Goal: Find contact information: Find contact information

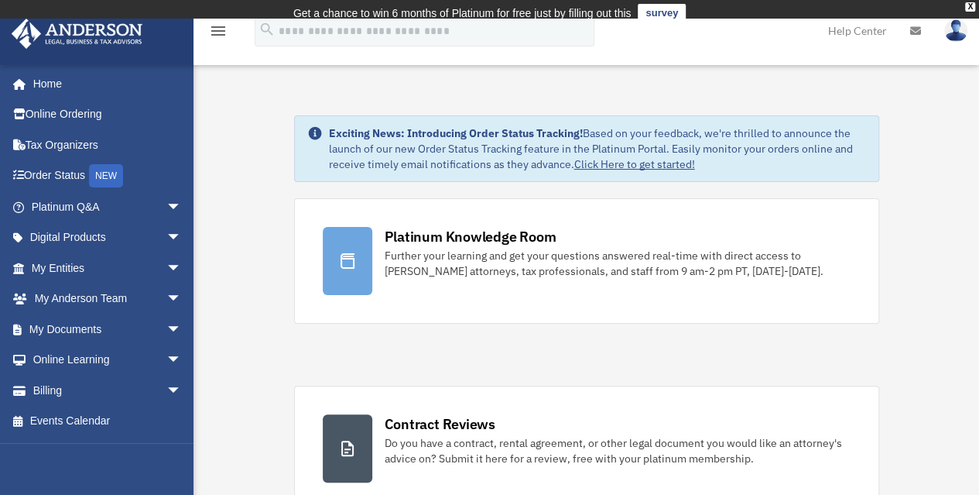
scroll to position [59393, 0]
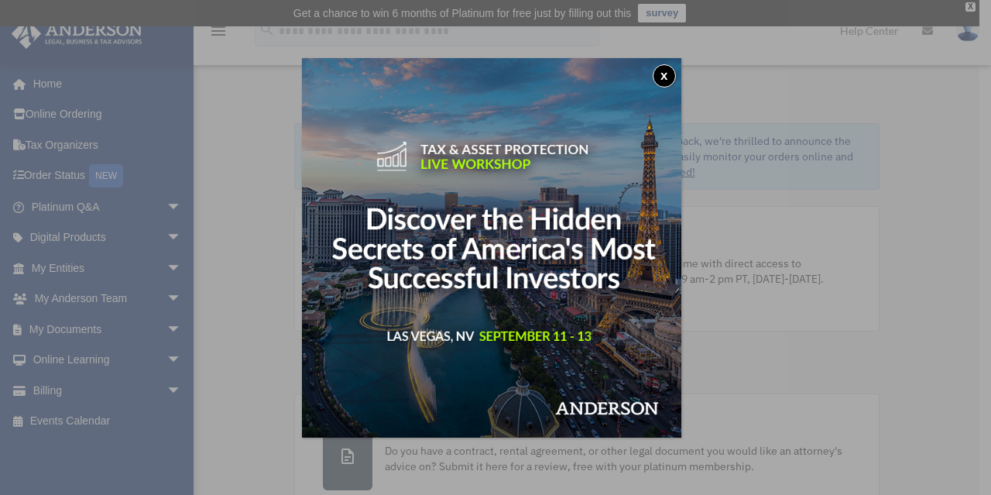
click at [669, 70] on button "x" at bounding box center [663, 75] width 23 height 23
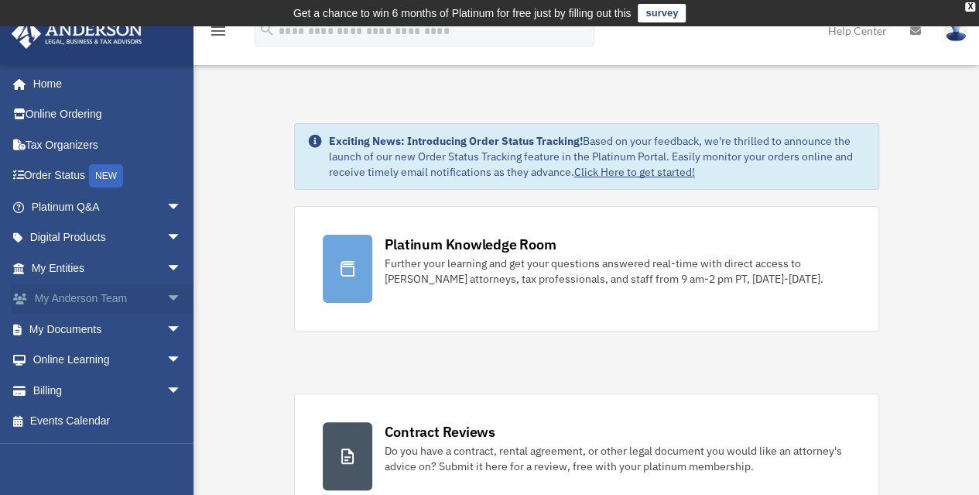
click at [115, 301] on link "My [PERSON_NAME] Team arrow_drop_down" at bounding box center [108, 298] width 194 height 31
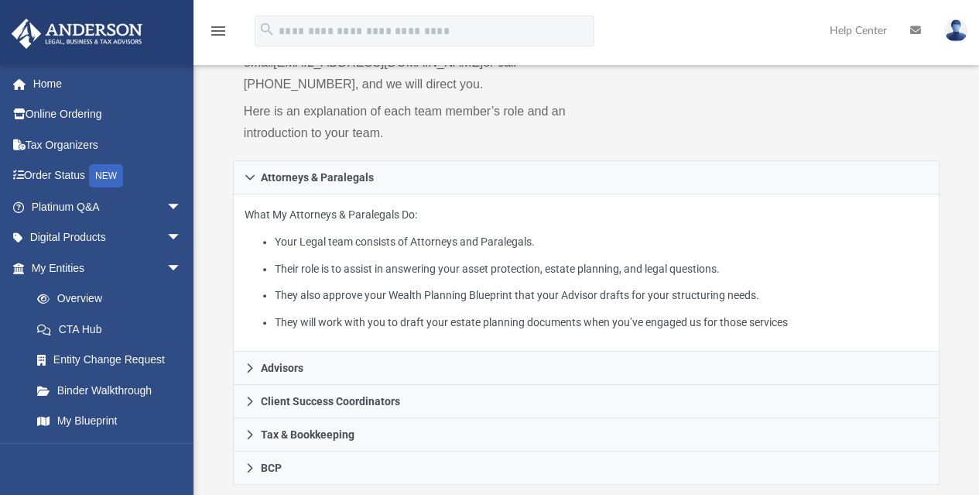
scroll to position [310, 0]
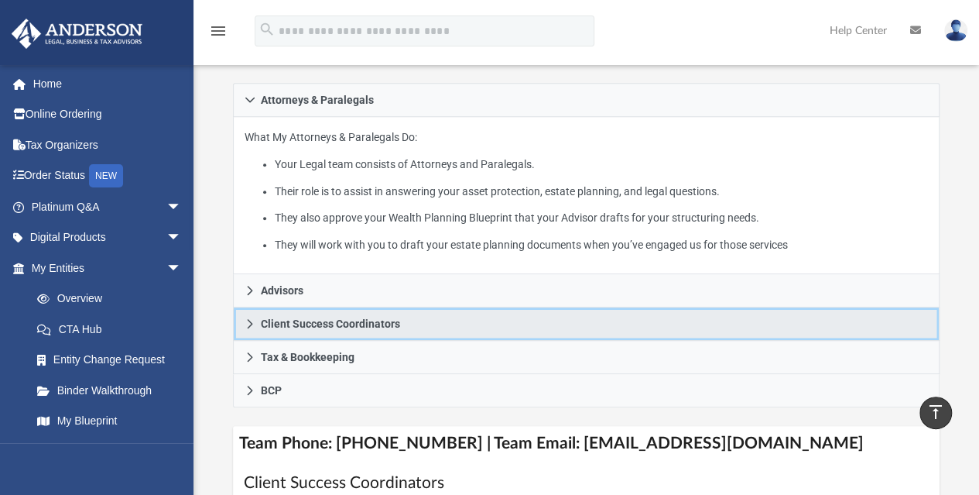
click at [424, 319] on link "Client Success Coordinators" at bounding box center [586, 323] width 707 height 33
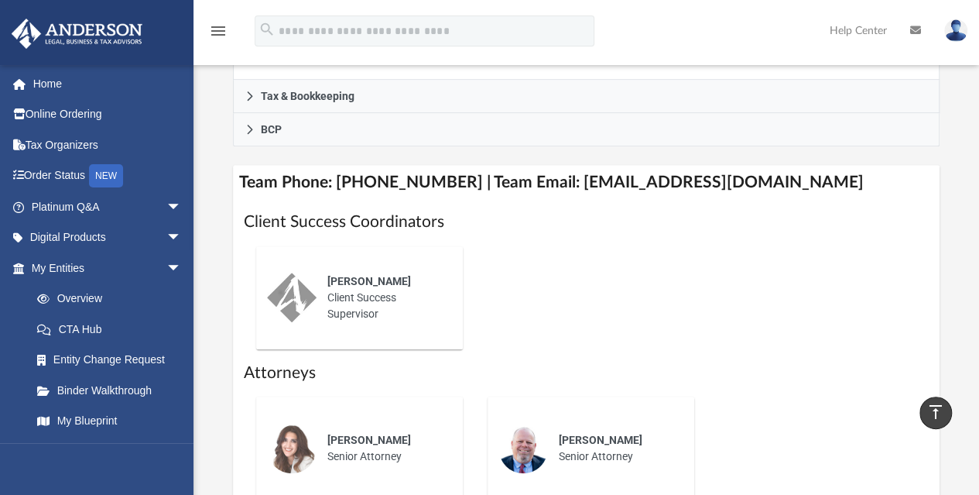
scroll to position [542, 0]
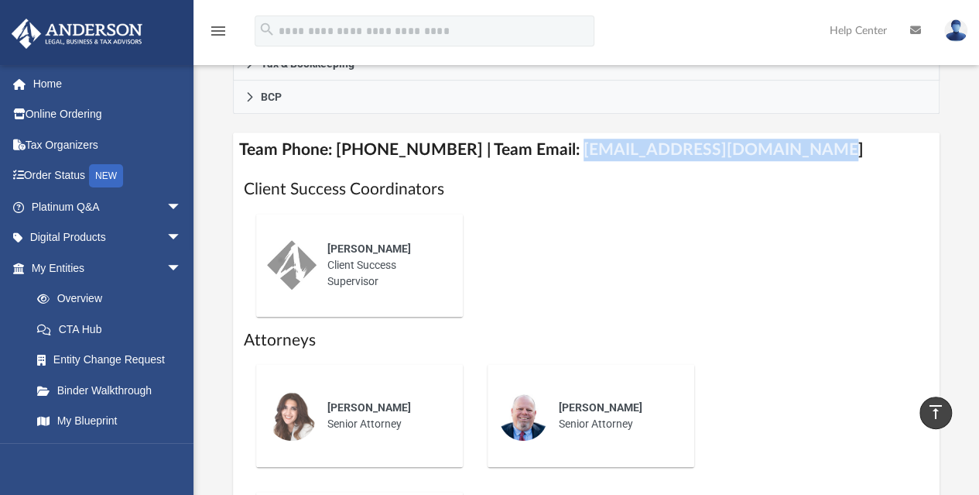
drag, startPoint x: 551, startPoint y: 148, endPoint x: 785, endPoint y: 148, distance: 233.7
type textarea "**********"
click at [813, 145] on h4 "Team Phone: [PHONE_NUMBER] | Team Email: [EMAIL_ADDRESS][DOMAIN_NAME]" at bounding box center [586, 149] width 707 height 35
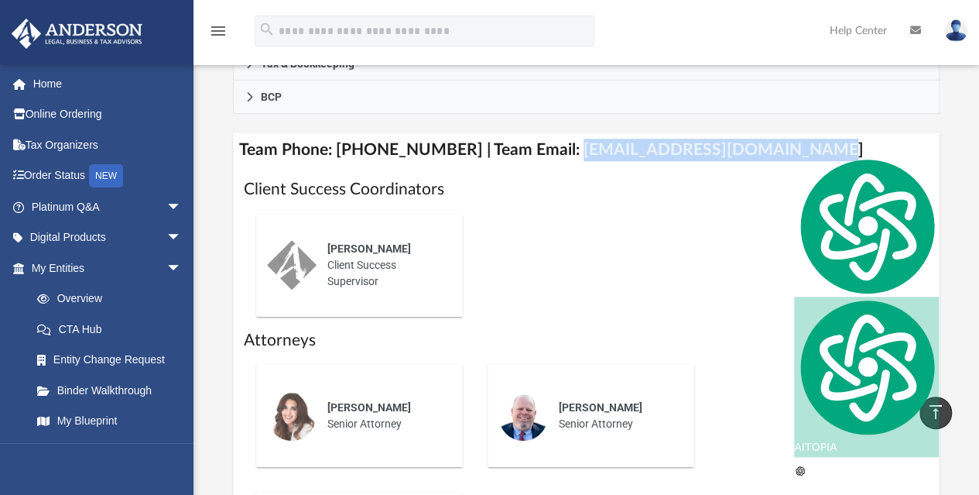
copy h4 "myteam@andersonadvisors.com"
